Goal: Transaction & Acquisition: Purchase product/service

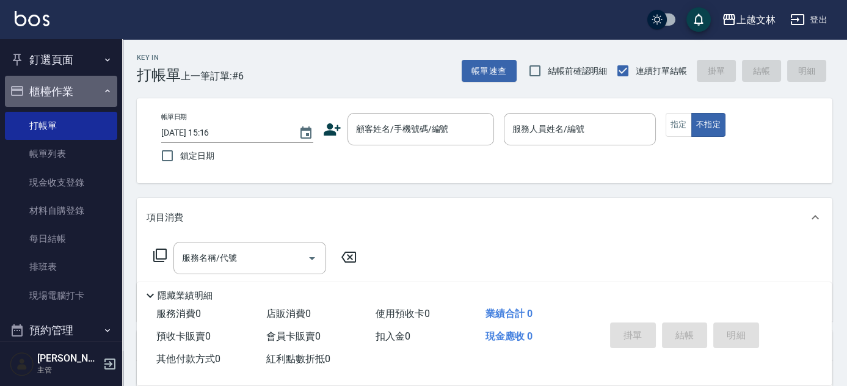
click at [84, 89] on button "櫃檯作業" at bounding box center [61, 92] width 112 height 32
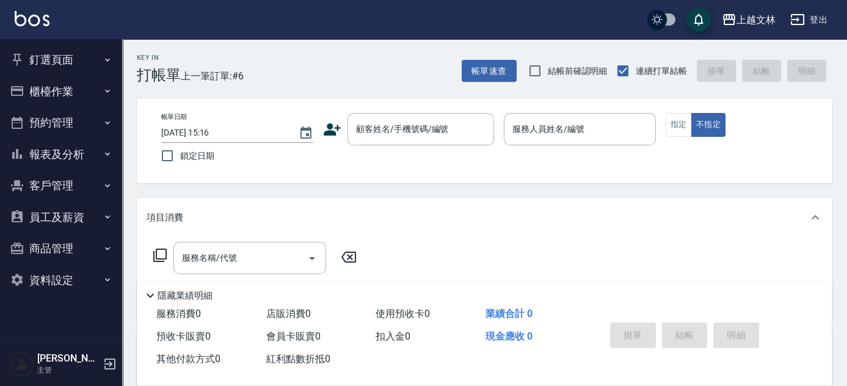
click at [111, 156] on icon "button" at bounding box center [108, 154] width 10 height 10
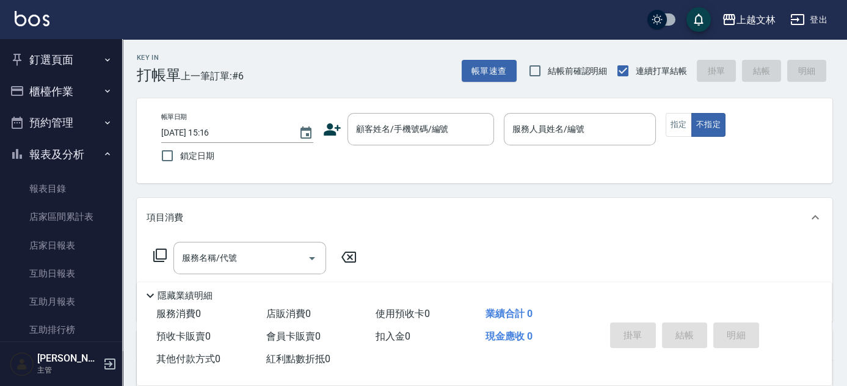
click at [122, 185] on div "釘選頁面 店家日報表 設計師排行榜 每日結帳 櫃檯作業 打帳單 帳單列表 現金收支登錄 材料自購登錄 每日結帳 排班表 現場電腦打卡 預約管理 預約管理 單日…" at bounding box center [61, 212] width 123 height 347
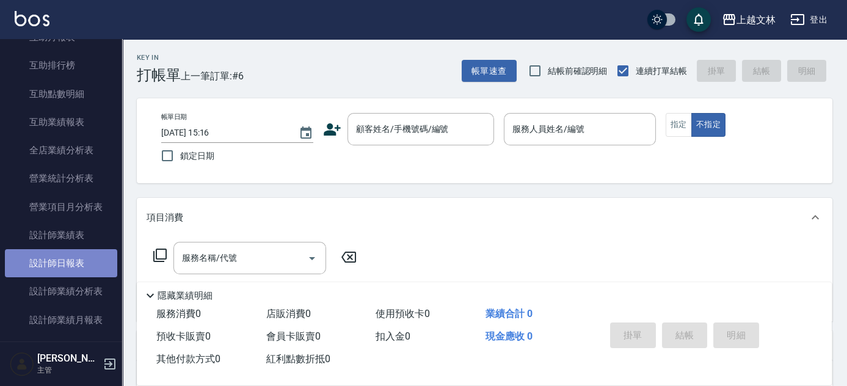
click at [76, 261] on link "設計師日報表" at bounding box center [61, 263] width 112 height 28
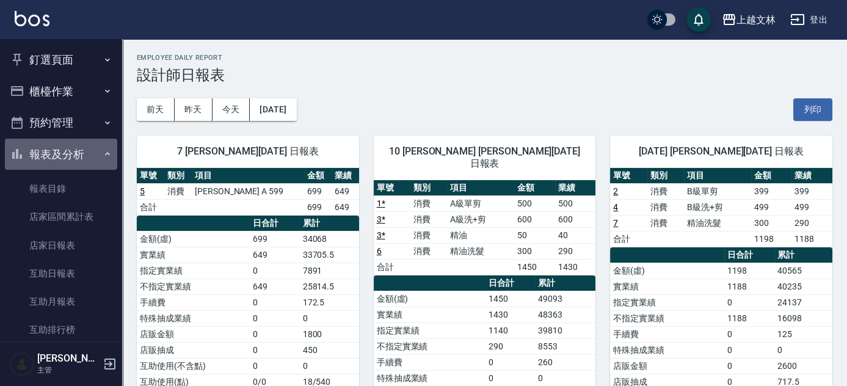
click at [93, 146] on button "報表及分析" at bounding box center [61, 155] width 112 height 32
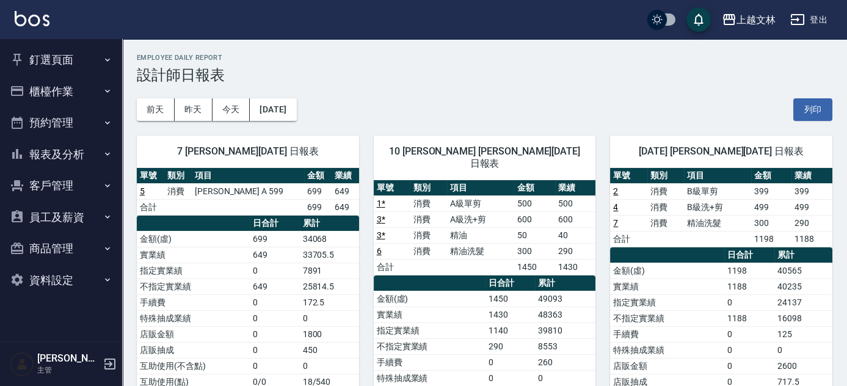
click at [89, 98] on button "櫃檯作業" at bounding box center [61, 92] width 112 height 32
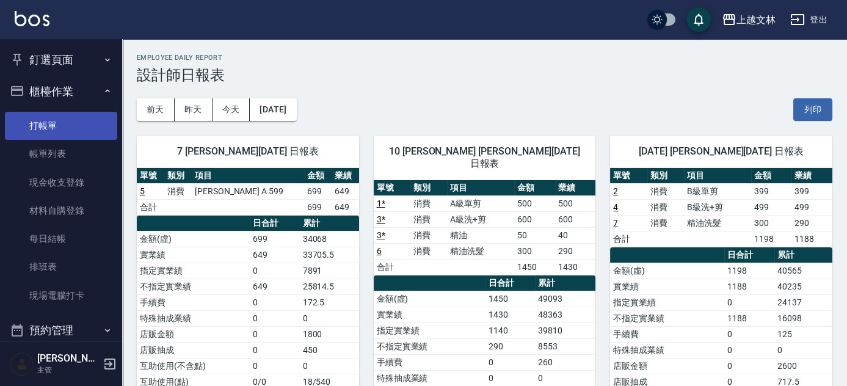
click at [89, 129] on link "打帳單" at bounding box center [61, 126] width 112 height 28
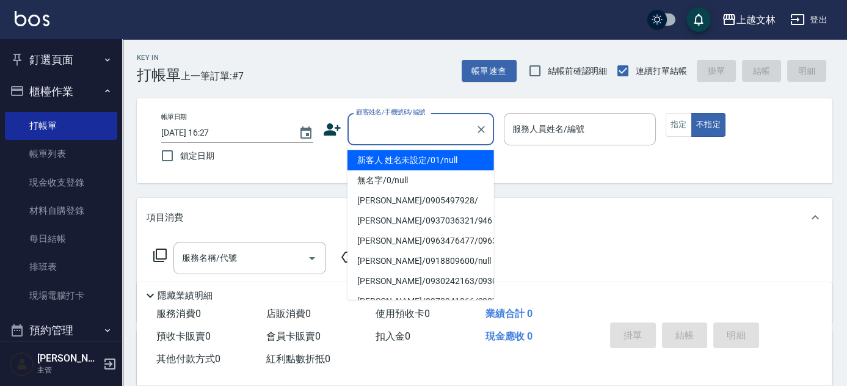
click at [413, 138] on input "顧客姓名/手機號碼/編號" at bounding box center [411, 128] width 117 height 21
click at [424, 159] on li "新客人 姓名未設定/01/null" at bounding box center [420, 160] width 147 height 20
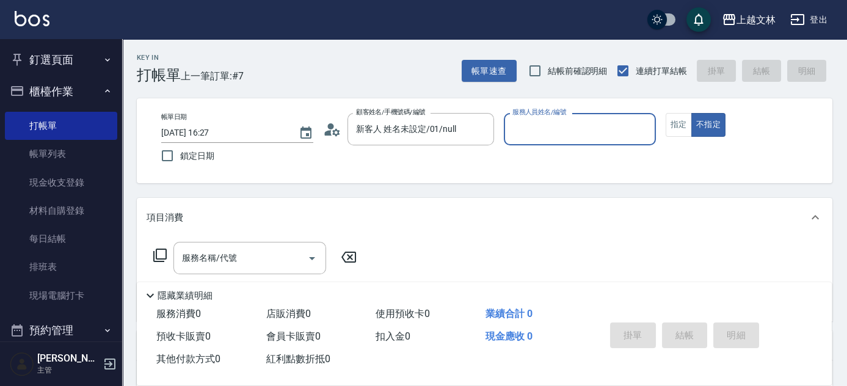
type input "新客人 姓名未設定/01/null"
click at [579, 134] on input "服務人員姓名/編號" at bounding box center [579, 128] width 141 height 21
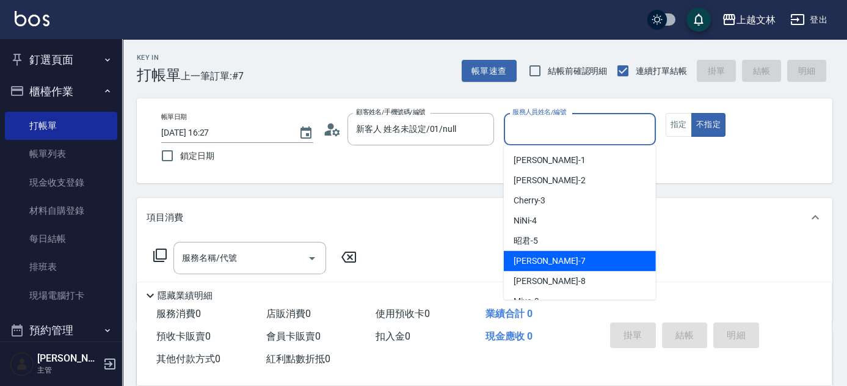
click at [575, 261] on div "Tiffany -7" at bounding box center [580, 261] width 152 height 20
type input "Tiffany-7"
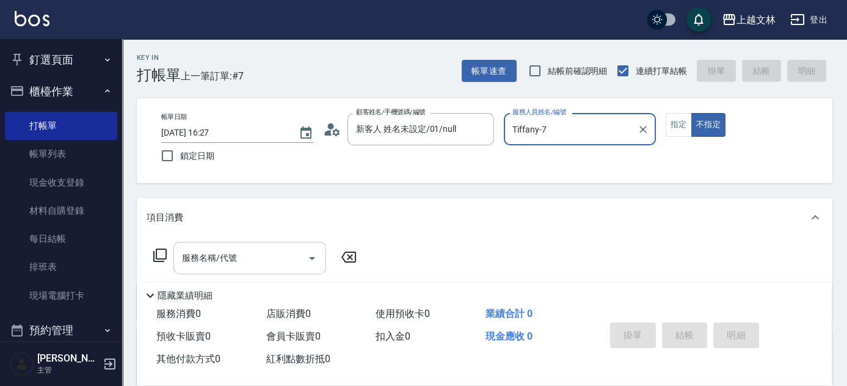
click at [278, 257] on input "服務名稱/代號" at bounding box center [240, 257] width 123 height 21
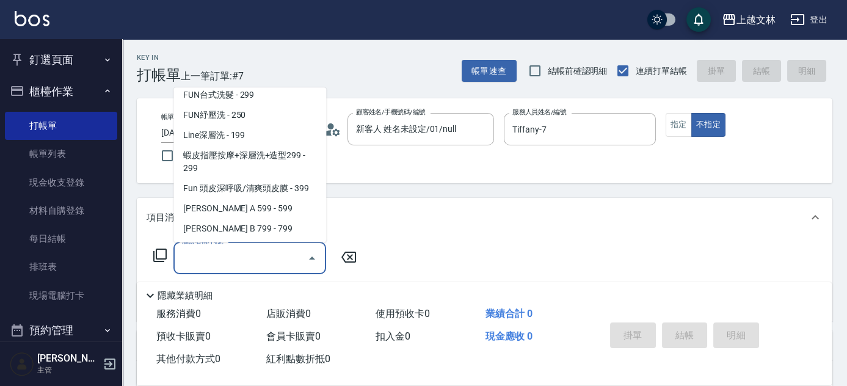
scroll to position [270, 0]
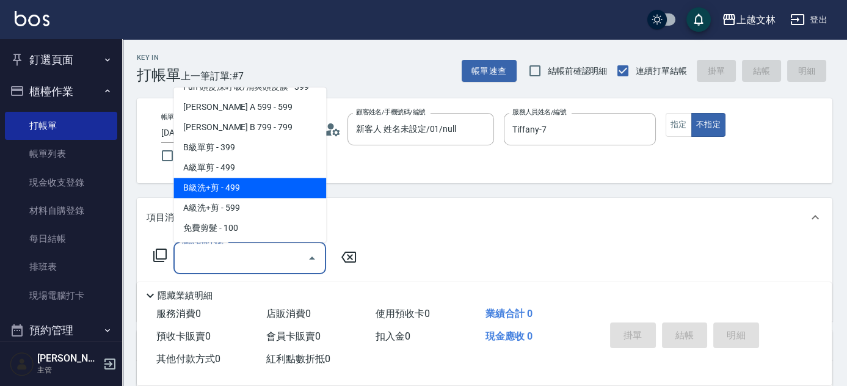
click at [281, 194] on span "B級洗+剪 - 499" at bounding box center [249, 188] width 153 height 20
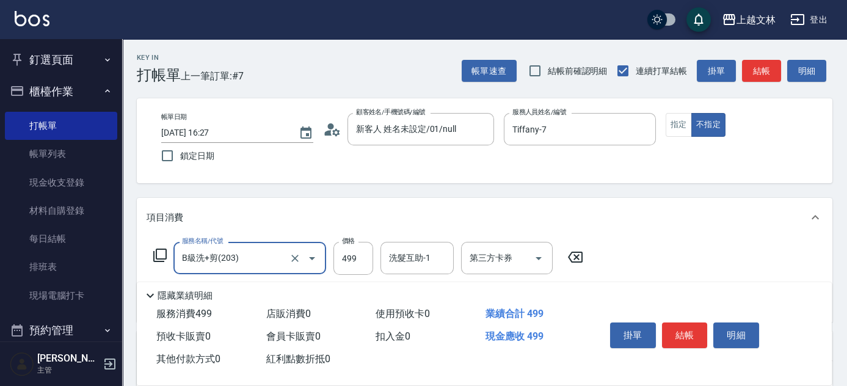
click at [286, 249] on div at bounding box center [303, 258] width 34 height 32
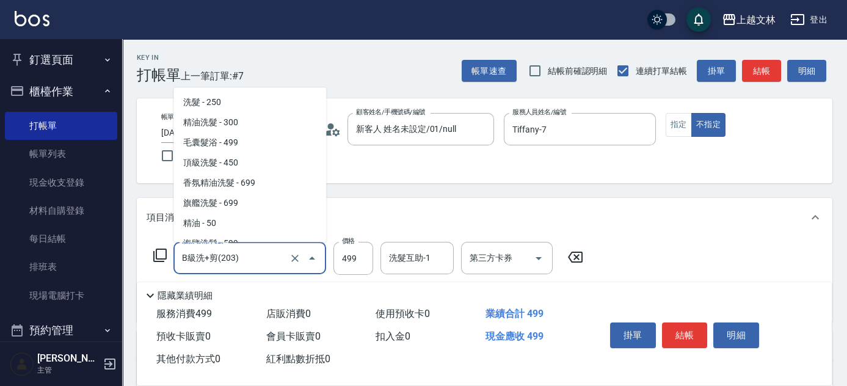
click at [269, 258] on input "B級洗+剪(203)" at bounding box center [232, 257] width 107 height 21
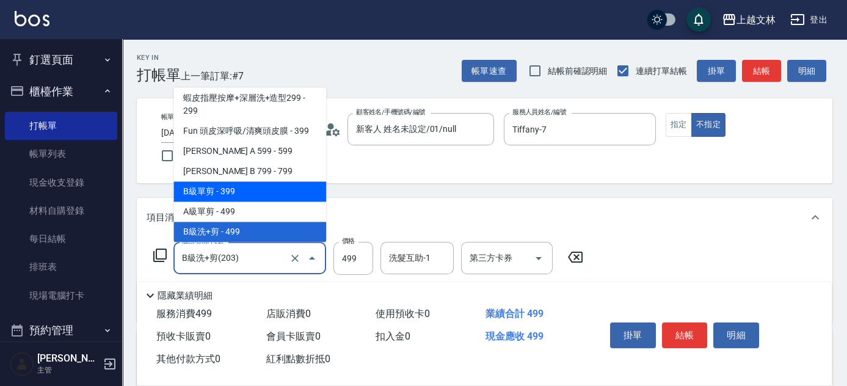
click at [284, 190] on span "B級單剪 - 399" at bounding box center [249, 192] width 153 height 20
type input "B級單剪(201)"
type input "399"
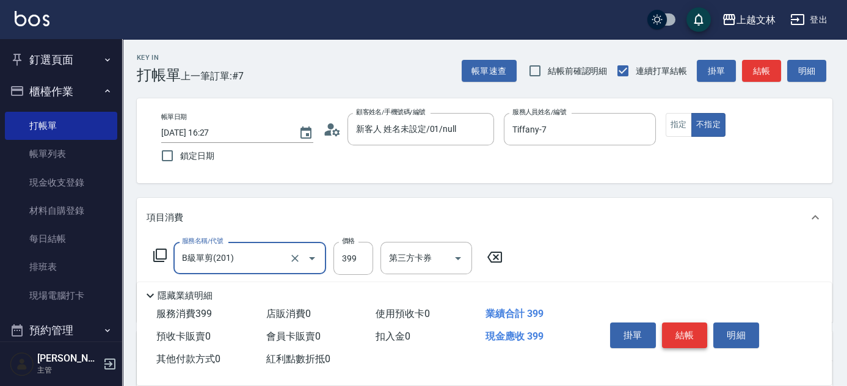
click at [678, 338] on button "結帳" at bounding box center [685, 335] width 46 height 26
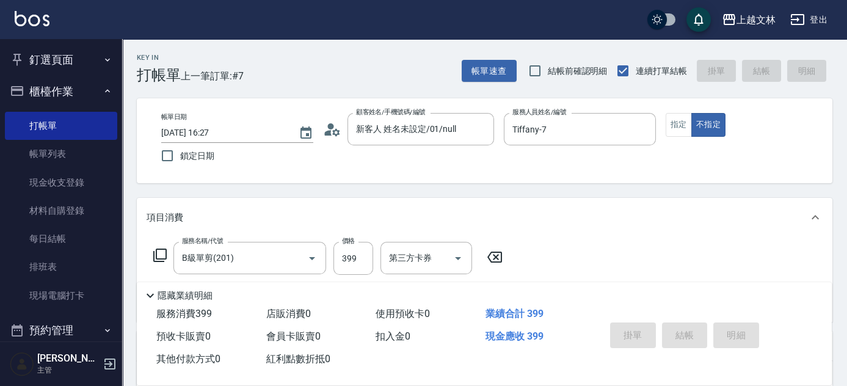
type input "[DATE] 16:41"
